Goal: Information Seeking & Learning: Learn about a topic

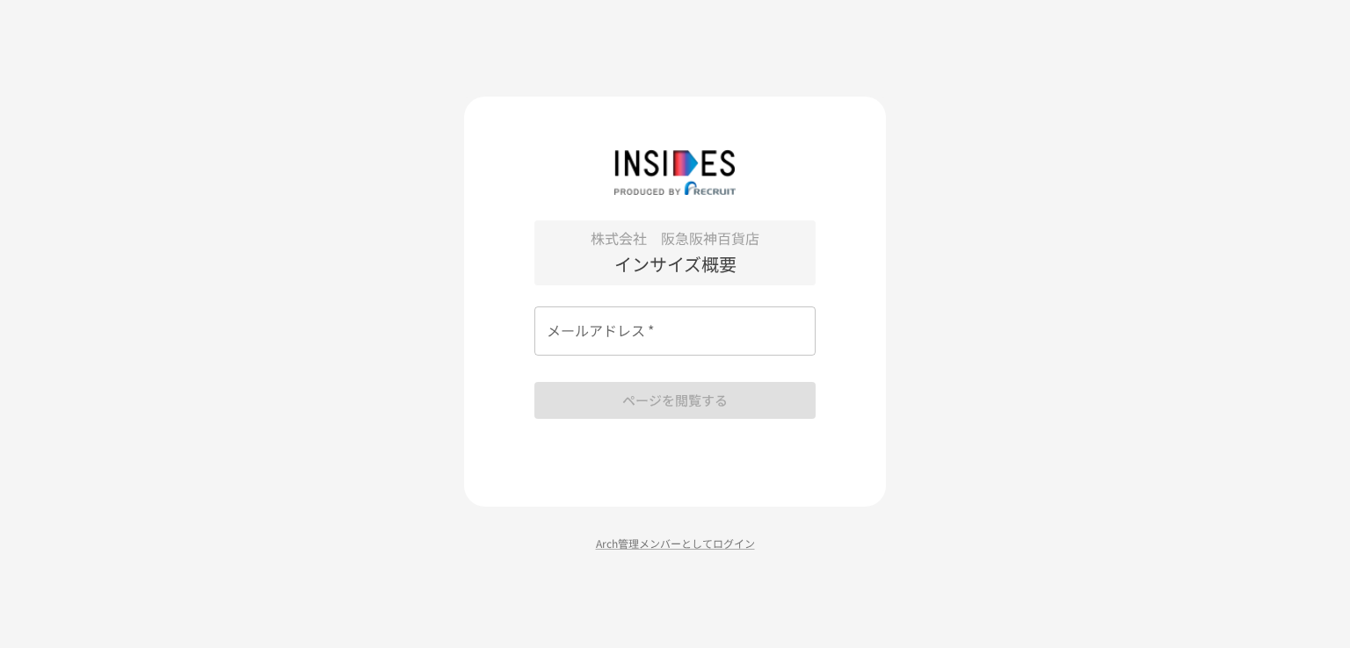
click at [634, 337] on input "メールアドレス   *" at bounding box center [674, 331] width 281 height 49
type input "*"
type input "**********"
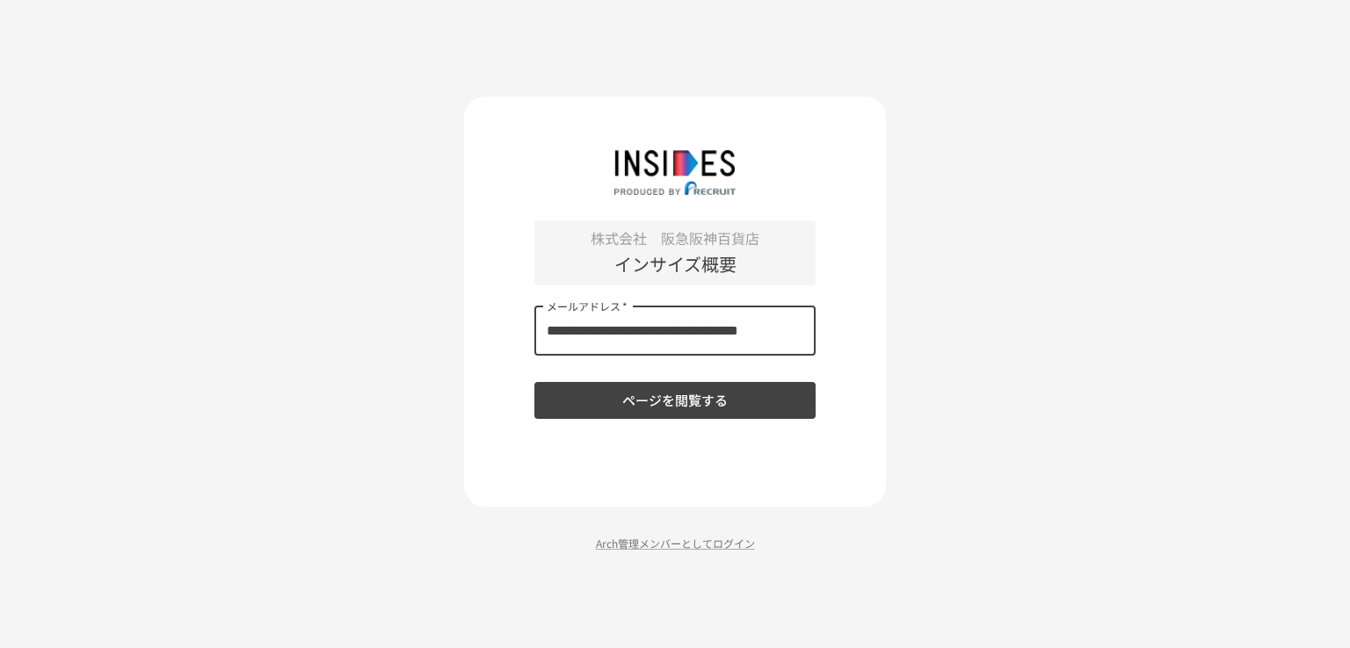
click at [659, 409] on button "ページを閲覧する" at bounding box center [674, 400] width 281 height 37
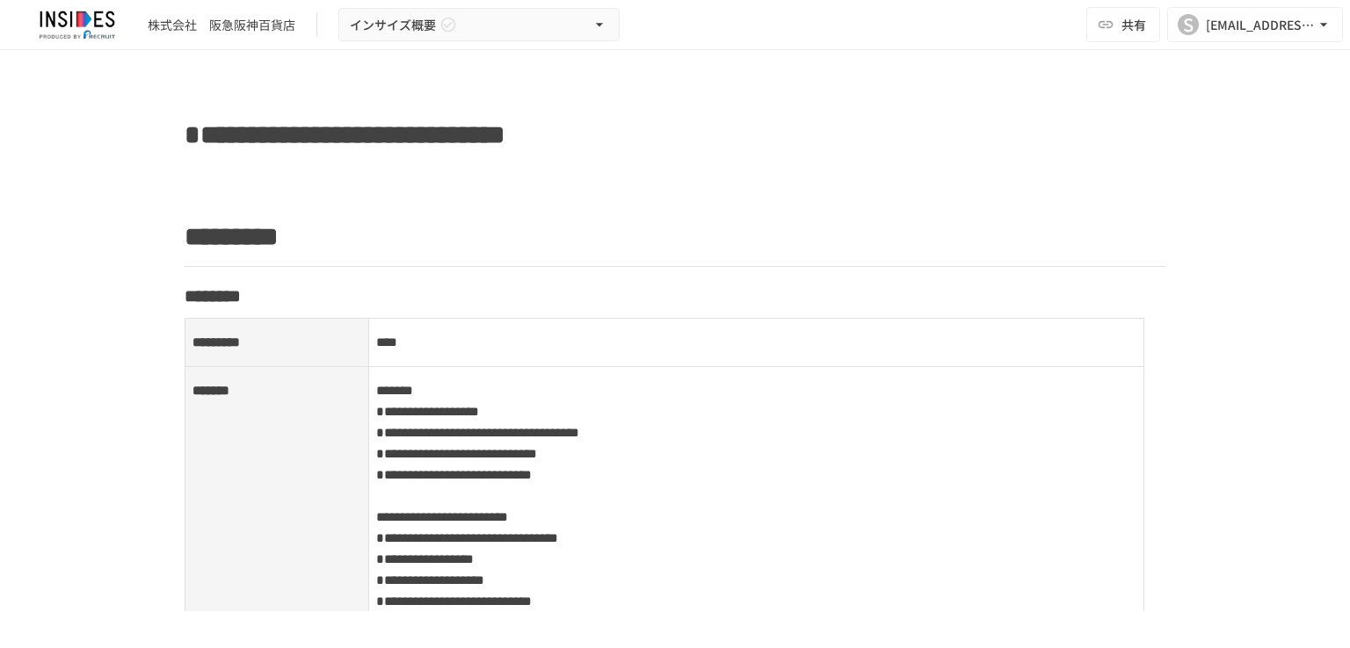
drag, startPoint x: 1146, startPoint y: 211, endPoint x: 1147, endPoint y: 177, distance: 33.4
click at [1125, 24] on span "共有" at bounding box center [1133, 24] width 25 height 19
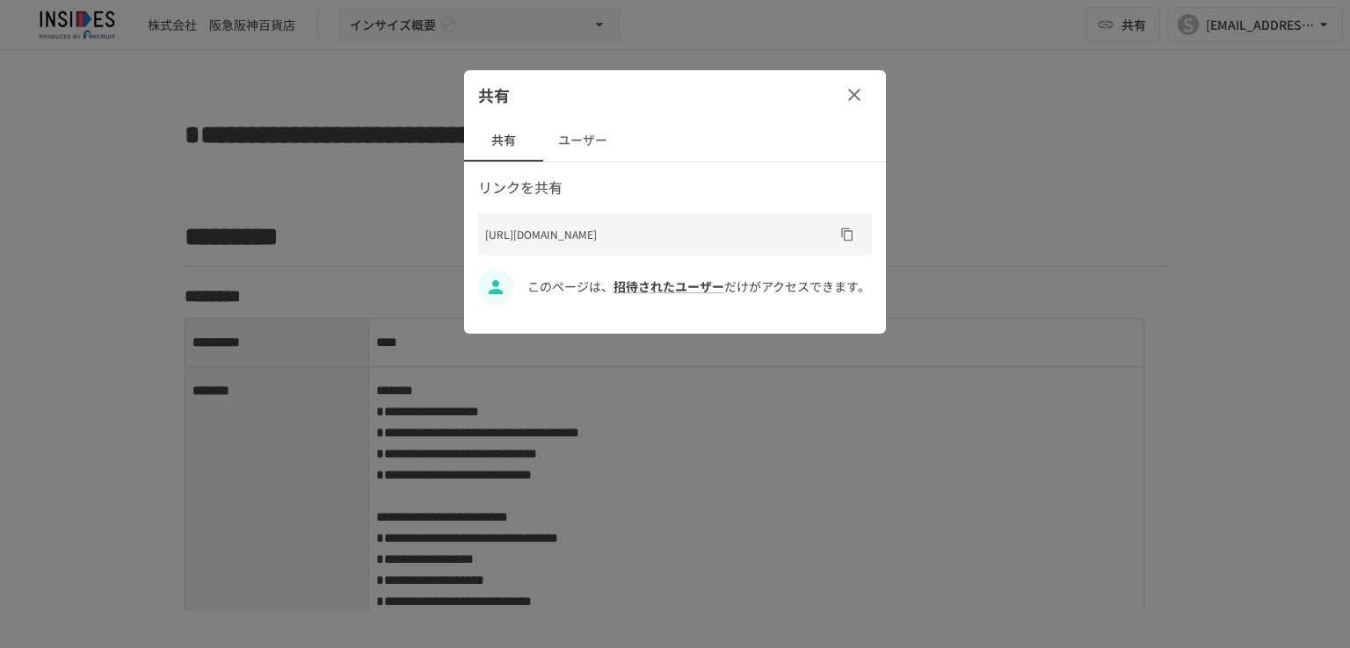
click at [1115, 146] on div at bounding box center [675, 324] width 1350 height 648
